Goal: Task Accomplishment & Management: Manage account settings

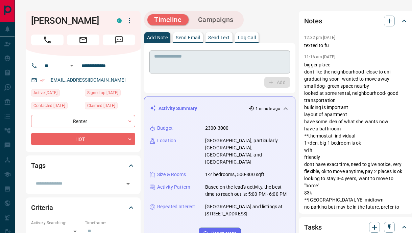
click at [194, 63] on textarea at bounding box center [219, 61] width 131 height 17
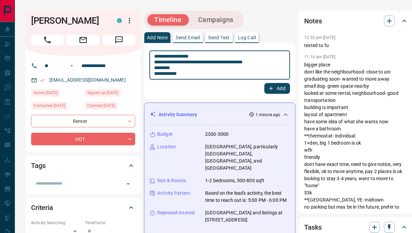
type textarea "**********"
click at [274, 90] on button "Add" at bounding box center [278, 88] width 26 height 11
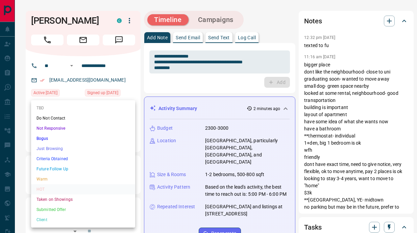
click at [63, 167] on li "Future Follow Up" at bounding box center [83, 169] width 104 height 10
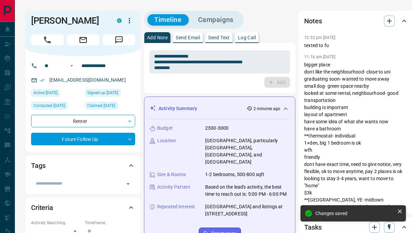
type input "*"
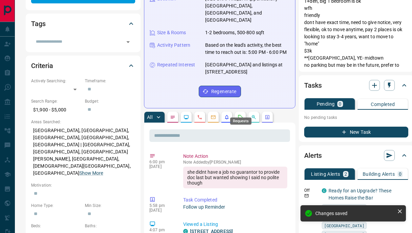
scroll to position [142, 0]
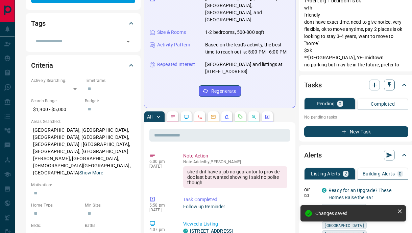
click at [388, 83] on icon "button" at bounding box center [389, 85] width 3 height 6
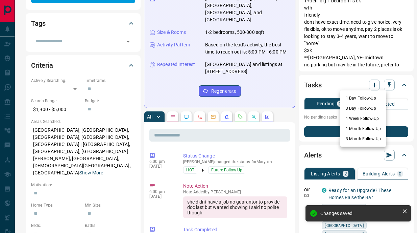
click at [356, 116] on li "1 Week Follow-Up" at bounding box center [364, 118] width 46 height 10
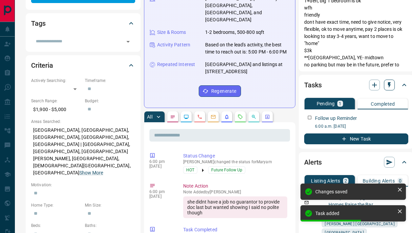
click at [388, 84] on icon "button" at bounding box center [389, 85] width 3 height 6
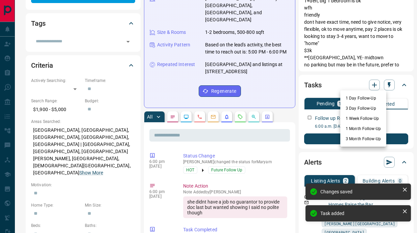
click at [364, 130] on li "1 Month Follow-Up" at bounding box center [364, 128] width 46 height 10
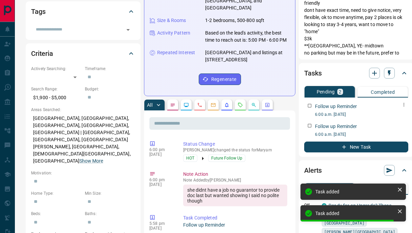
scroll to position [155, 0]
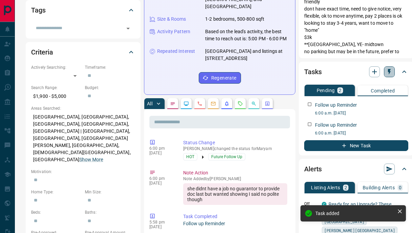
click at [388, 72] on icon "button" at bounding box center [389, 72] width 3 height 6
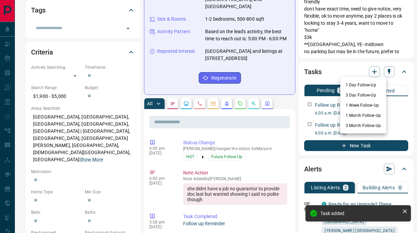
click at [354, 92] on li "3 Day Follow-Up" at bounding box center [364, 95] width 46 height 10
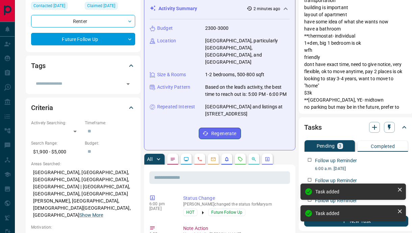
scroll to position [0, 0]
